Goal: Find specific page/section: Find specific page/section

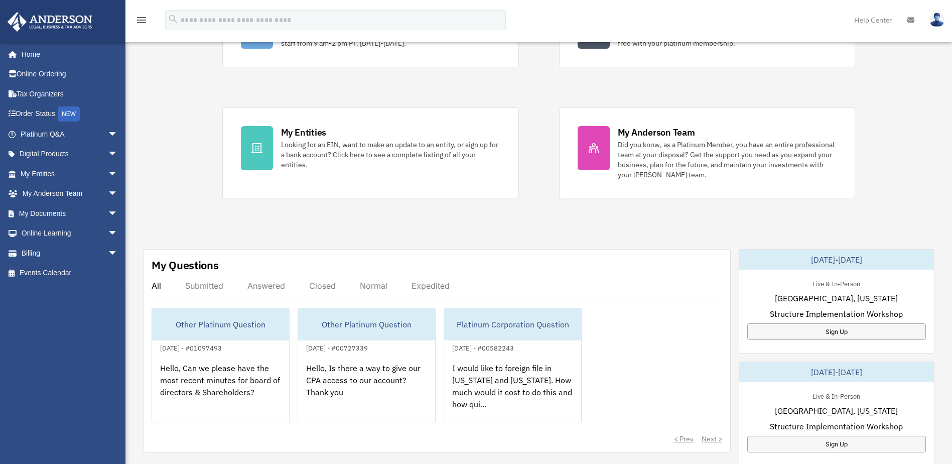
scroll to position [151, 0]
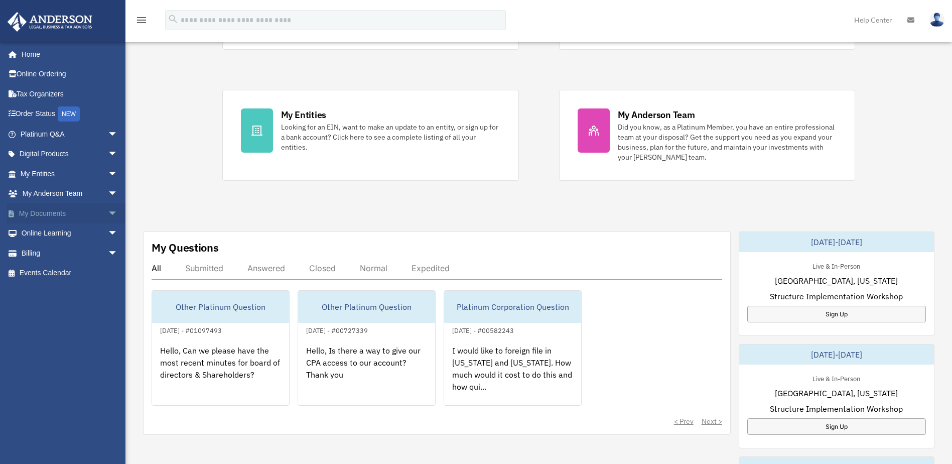
click at [112, 217] on span "arrow_drop_down" at bounding box center [118, 213] width 20 height 21
click at [57, 231] on link "Box" at bounding box center [73, 233] width 119 height 20
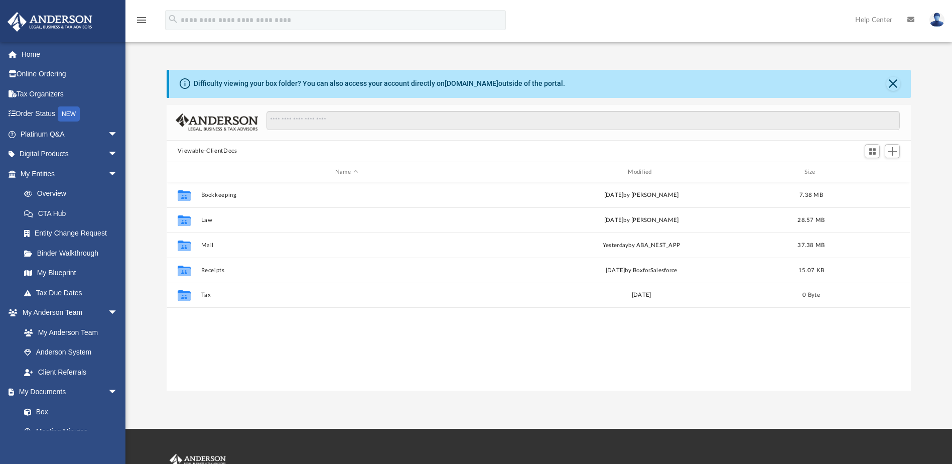
scroll to position [221, 737]
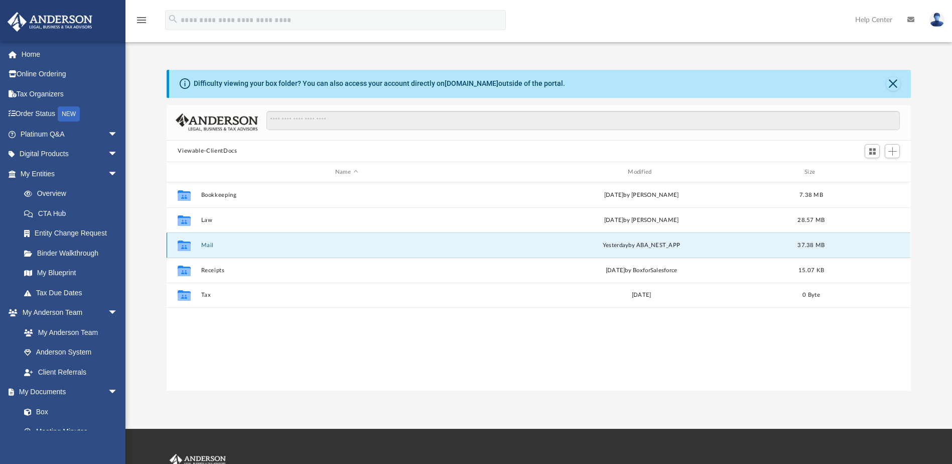
click at [210, 247] on button "Mail" at bounding box center [346, 245] width 291 height 7
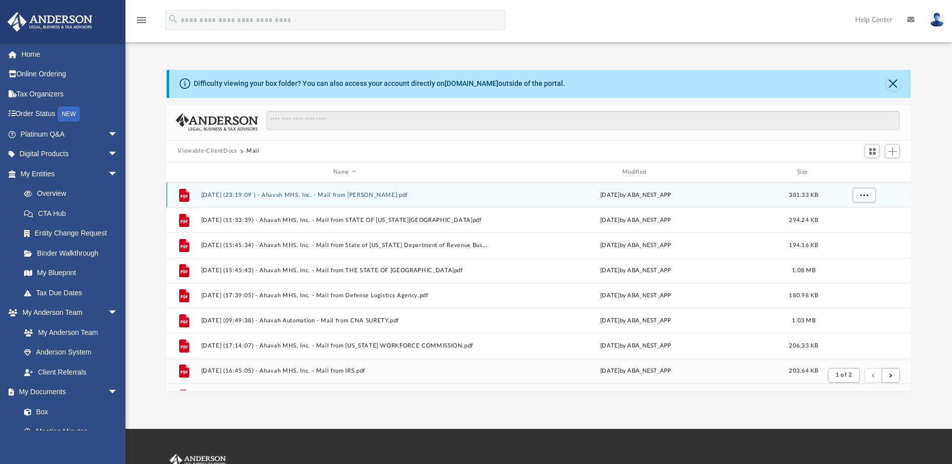
scroll to position [190, 737]
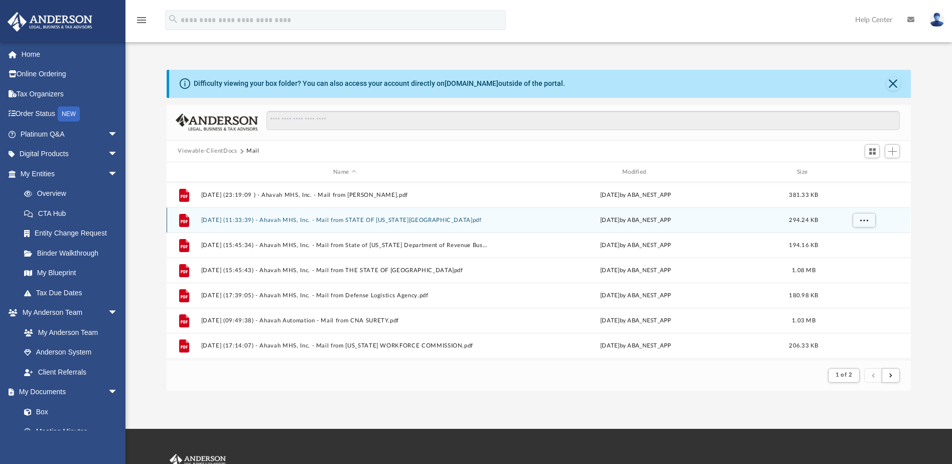
click at [382, 220] on button "[DATE] (11:33:39) - Ahavah MHS, Inc. - Mail from STATE OF [US_STATE][GEOGRAPHIC…" at bounding box center [344, 220] width 287 height 7
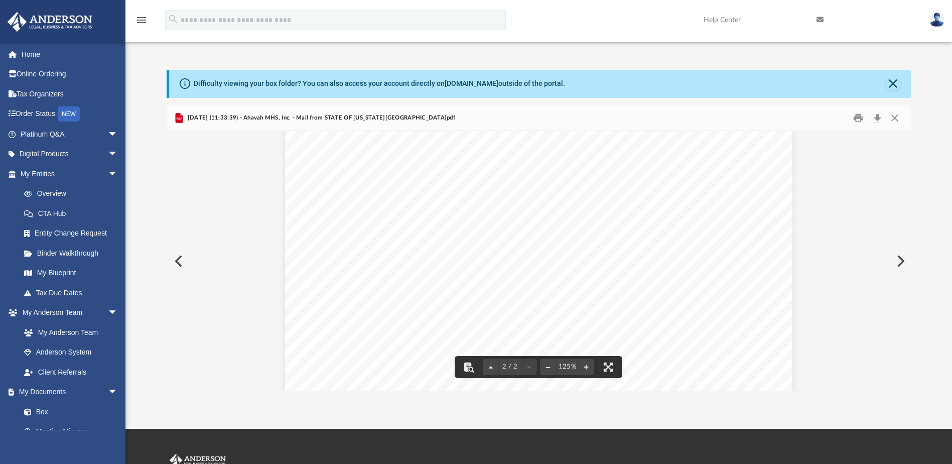
scroll to position [1456, 0]
